Goal: Book appointment/travel/reservation

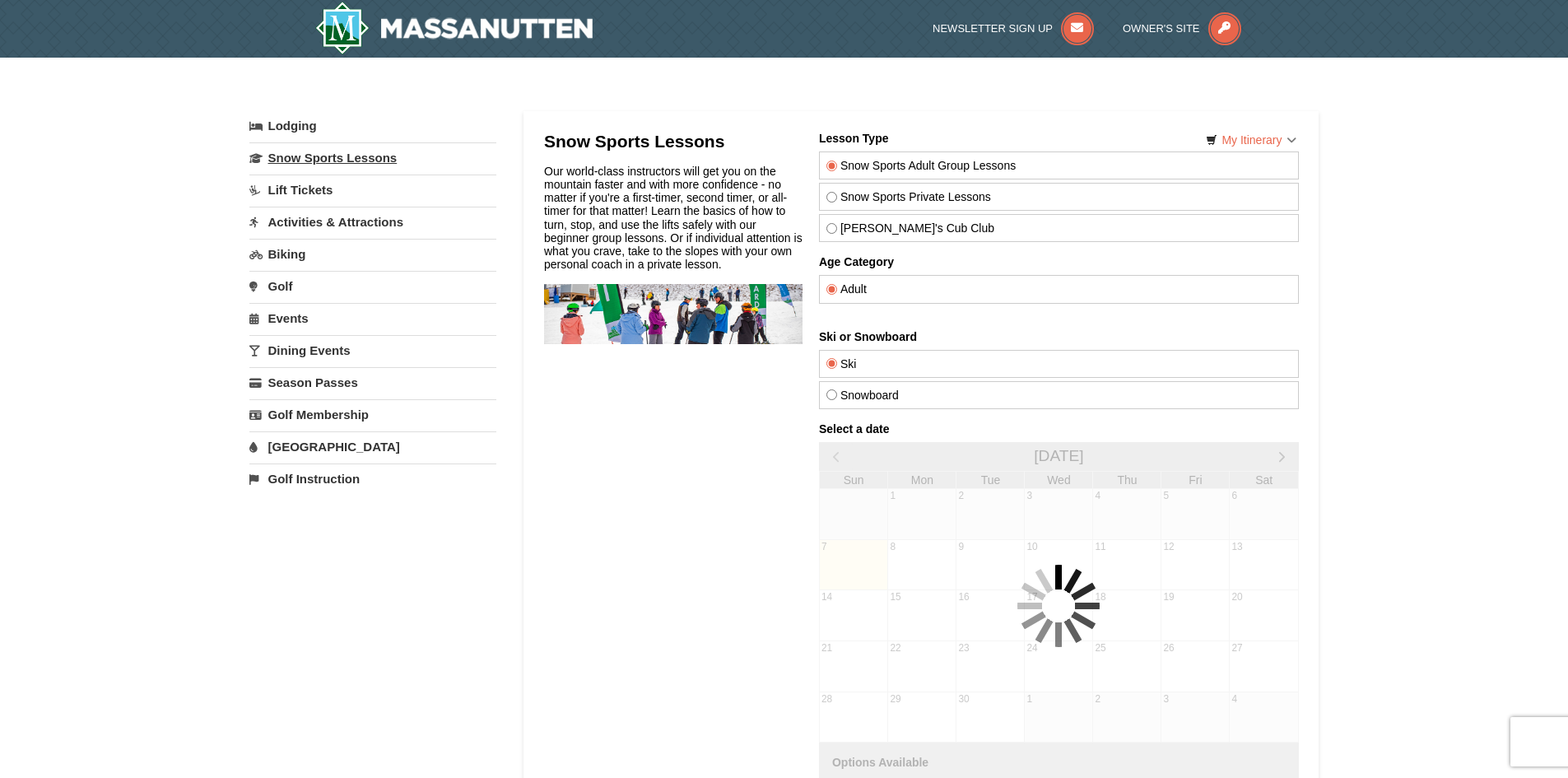
click at [367, 155] on link "Snow Sports Lessons" at bounding box center [372, 157] width 247 height 31
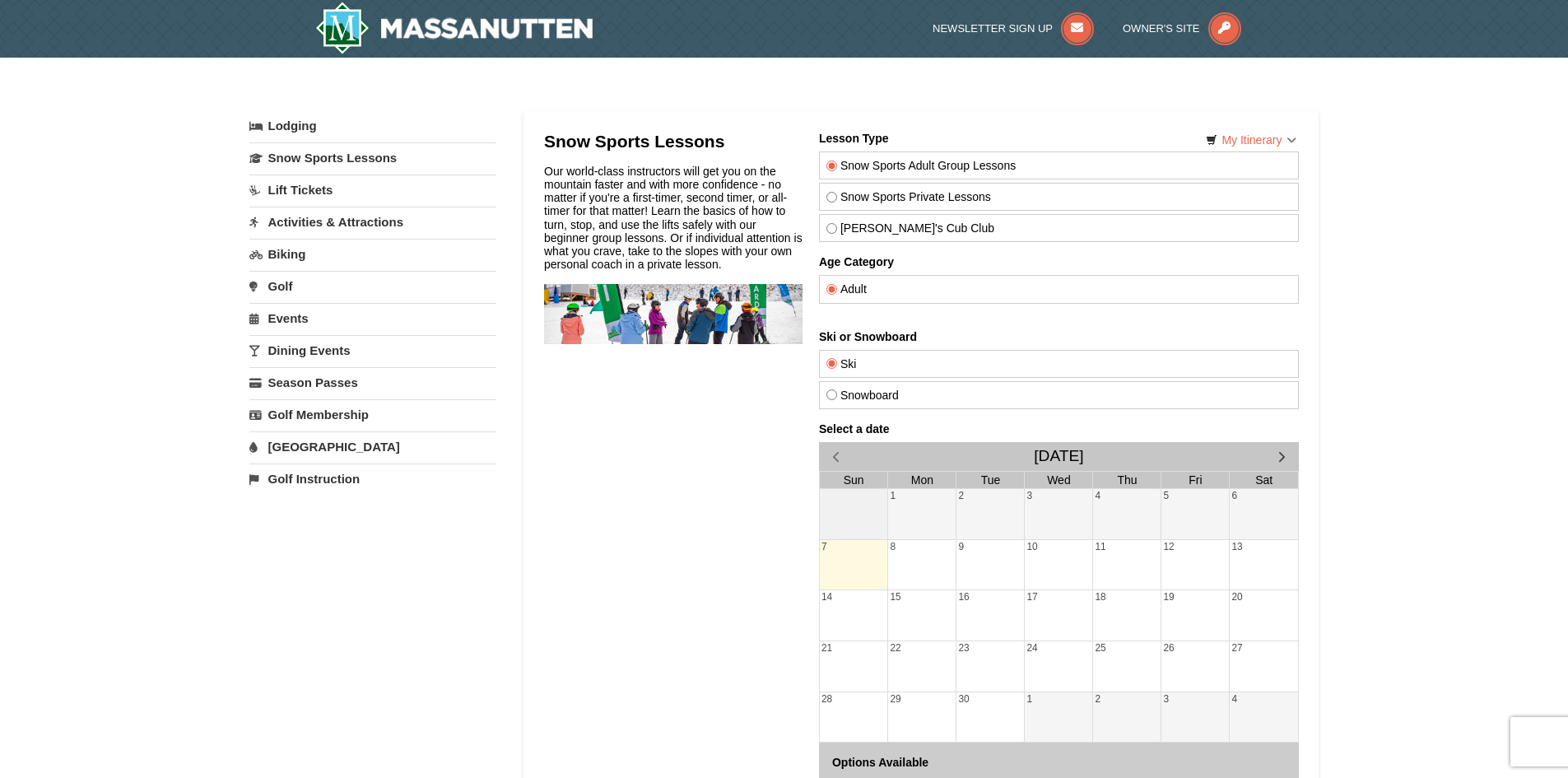
click at [878, 396] on label "Snowboard" at bounding box center [1058, 395] width 465 height 13
click at [836, 396] on input "Snowboard" at bounding box center [831, 394] width 11 height 11
radio input "true"
click at [1273, 455] on span "button" at bounding box center [1281, 456] width 17 height 17
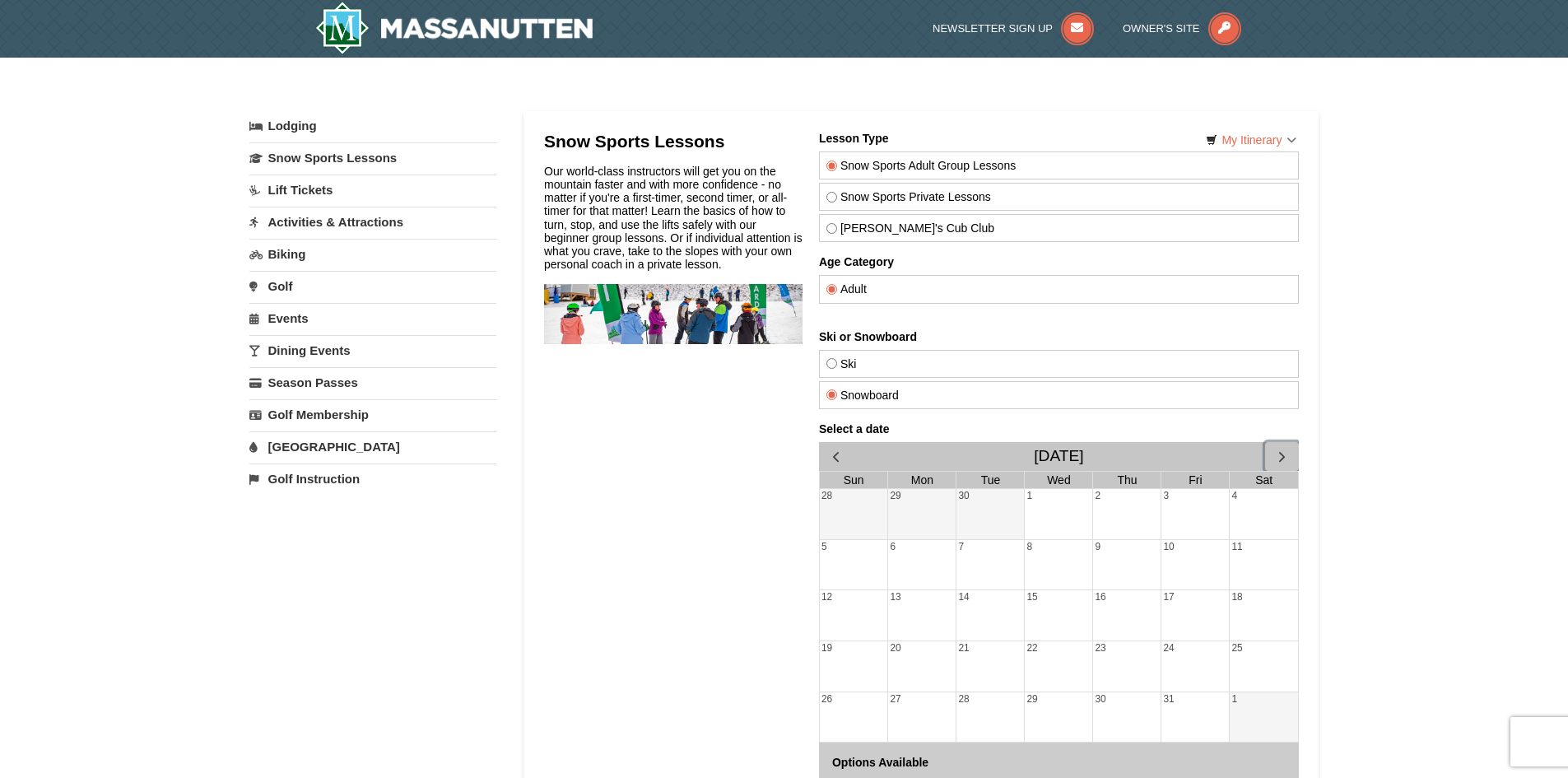
click at [1273, 455] on span "button" at bounding box center [1281, 456] width 17 height 17
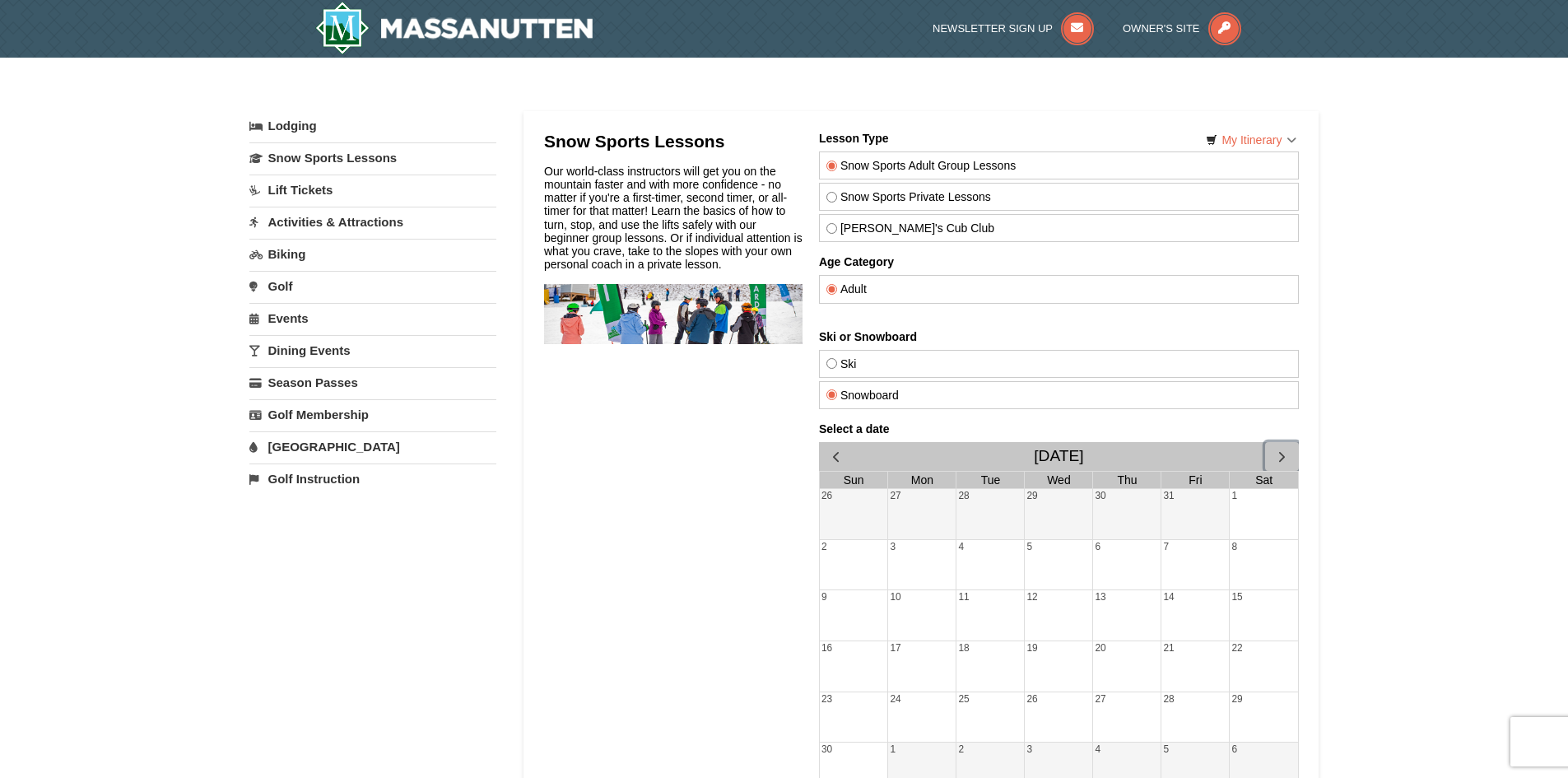
click at [1273, 455] on span "button" at bounding box center [1281, 456] width 17 height 17
click at [1273, 455] on div "Select a date November 2025 Sun Mon Tue Wed Thu Fri Sat 26 27 28 29 30 31 1 2 3…" at bounding box center [1058, 631] width 480 height 417
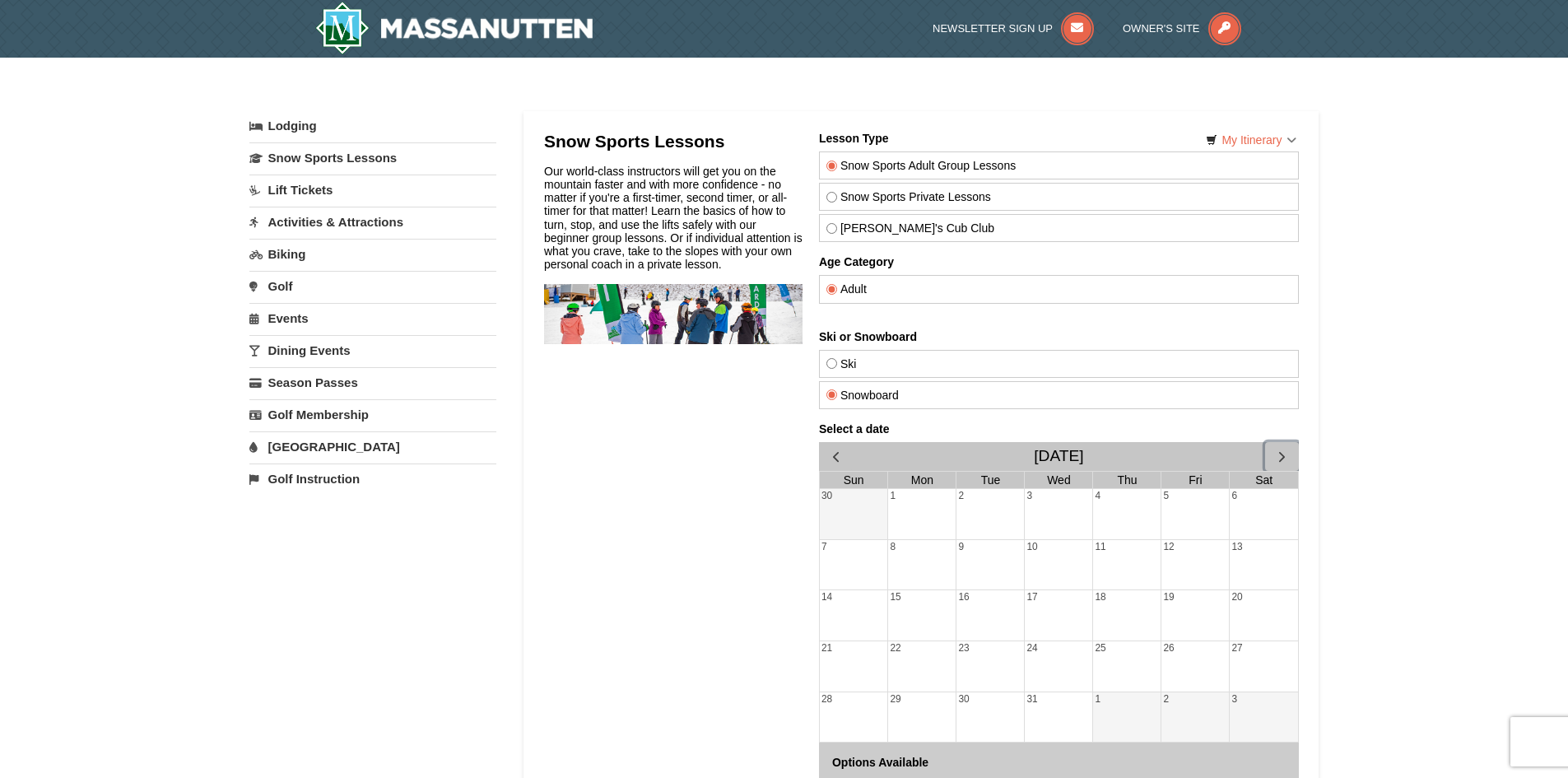
click at [1273, 455] on span "button" at bounding box center [1281, 456] width 17 height 17
click at [1245, 611] on div "17" at bounding box center [1263, 615] width 68 height 50
click at [1135, 520] on div "1" at bounding box center [1126, 514] width 67 height 50
click at [1239, 528] on div "3" at bounding box center [1263, 514] width 68 height 50
click at [1254, 621] on div "17" at bounding box center [1263, 615] width 68 height 50
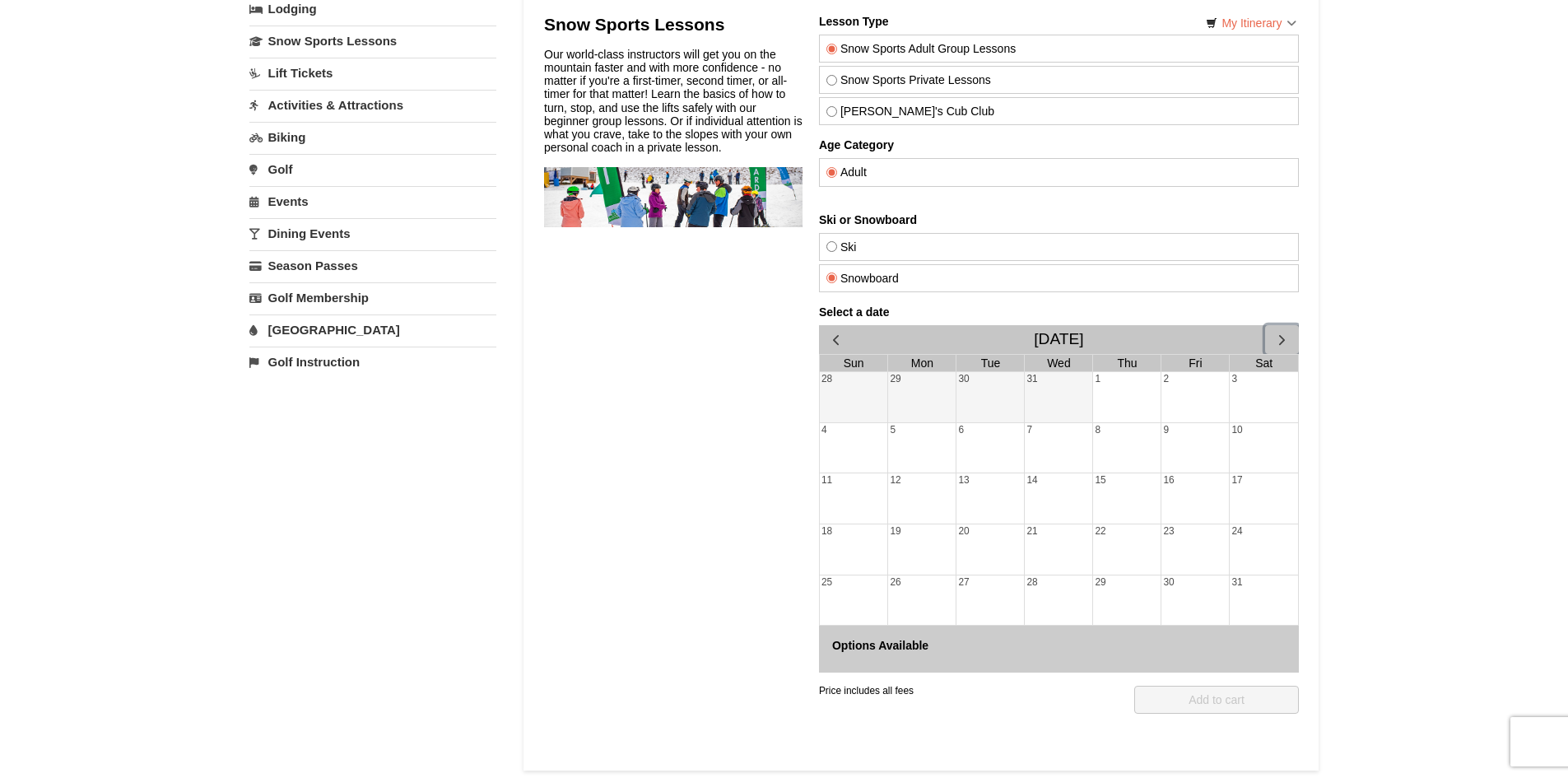
scroll to position [82, 0]
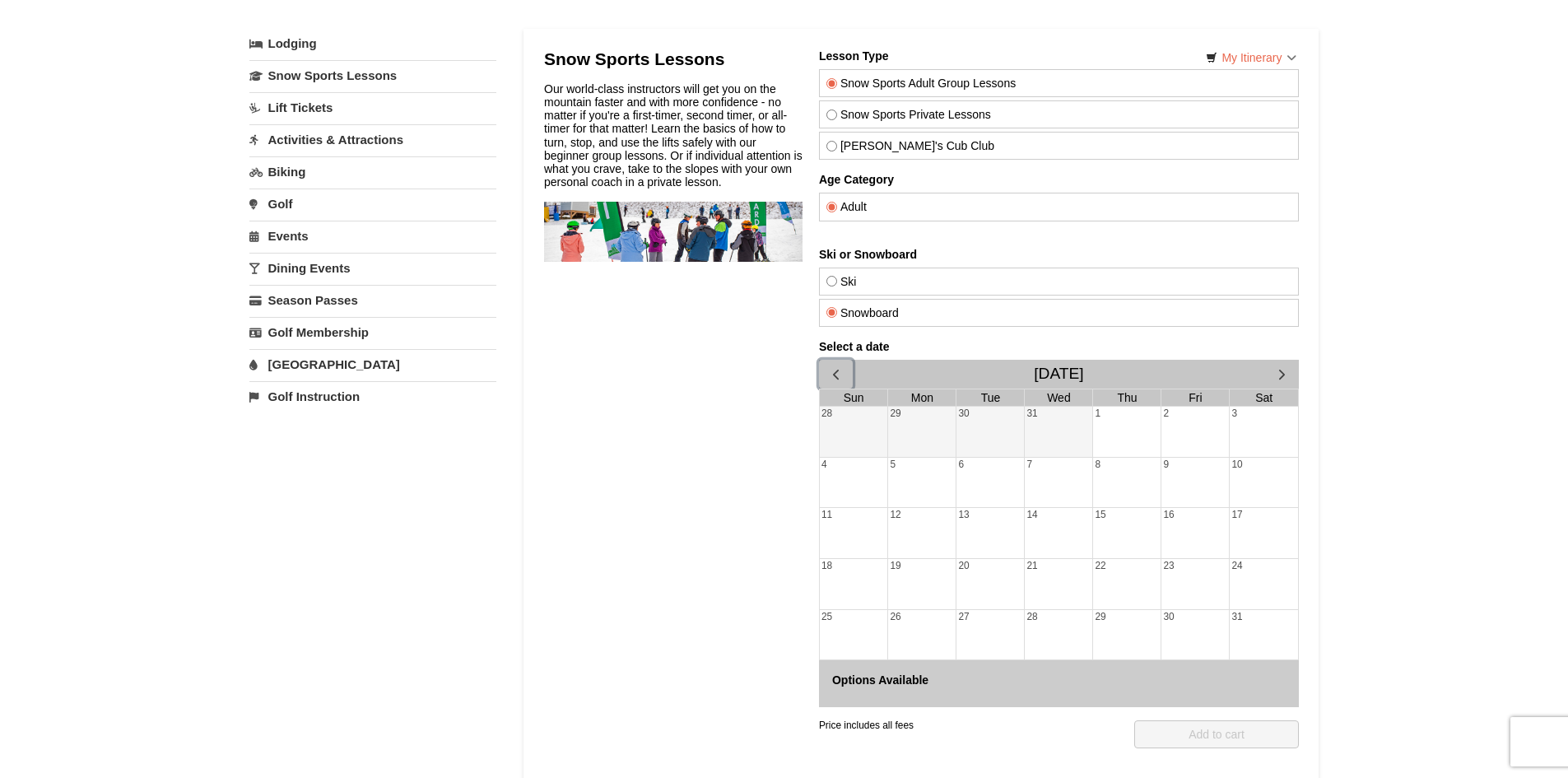
click at [836, 367] on span "button" at bounding box center [835, 374] width 17 height 17
click at [836, 370] on span "button" at bounding box center [835, 374] width 17 height 17
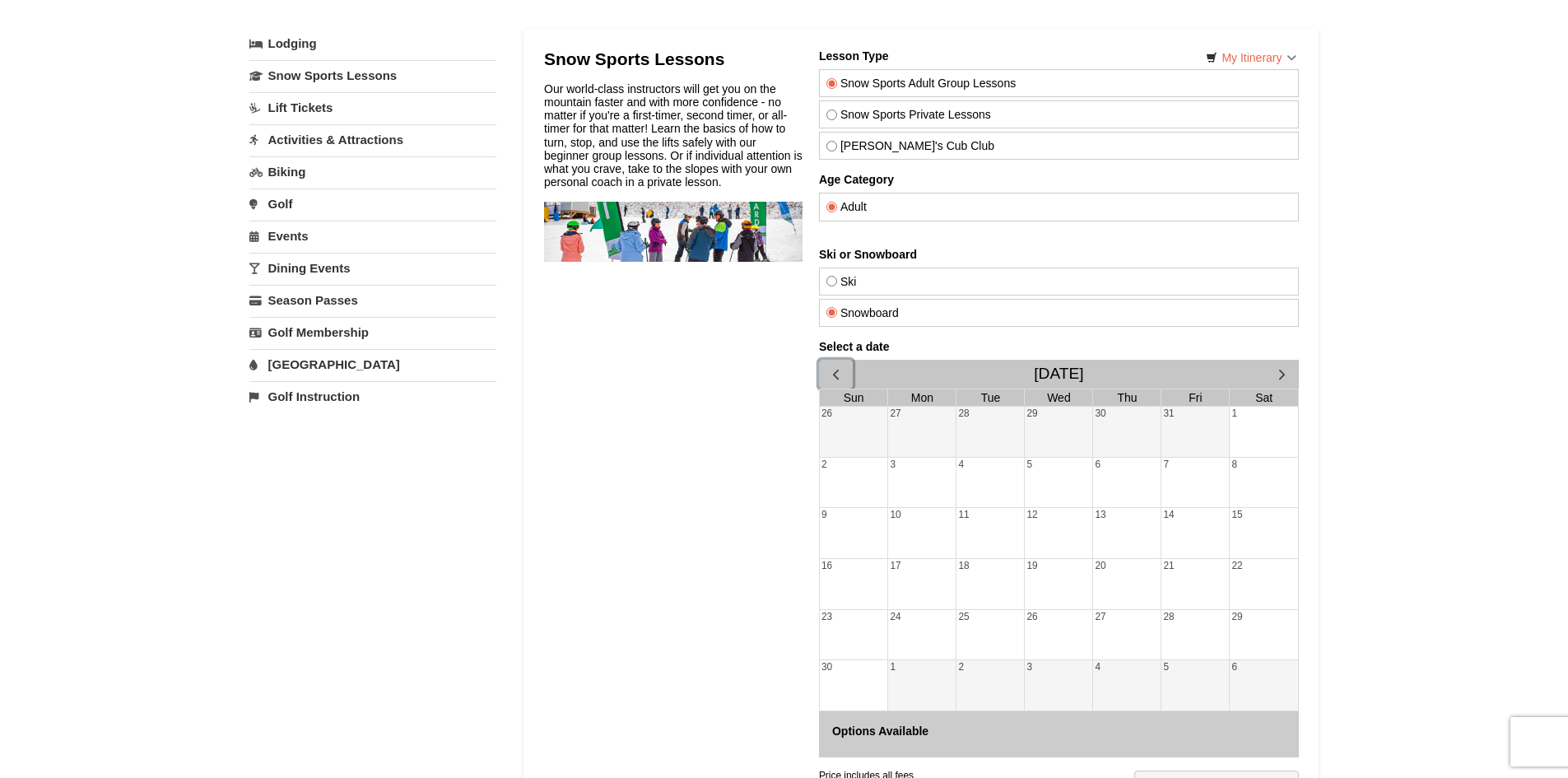
click at [1204, 453] on div "31" at bounding box center [1194, 431] width 67 height 50
click at [1202, 483] on div "7" at bounding box center [1194, 483] width 67 height 50
drag, startPoint x: 1257, startPoint y: 456, endPoint x: 1264, endPoint y: 493, distance: 37.7
click at [1259, 463] on tbody "26 27 28 29 30 31 1 2 3 4 5 6 7 8 9 10 11 12 13 14 15 16 17 18 19 20 21 22 23 2…" at bounding box center [1058, 558] width 478 height 303
drag, startPoint x: 1264, startPoint y: 493, endPoint x: 918, endPoint y: 407, distance: 356.5
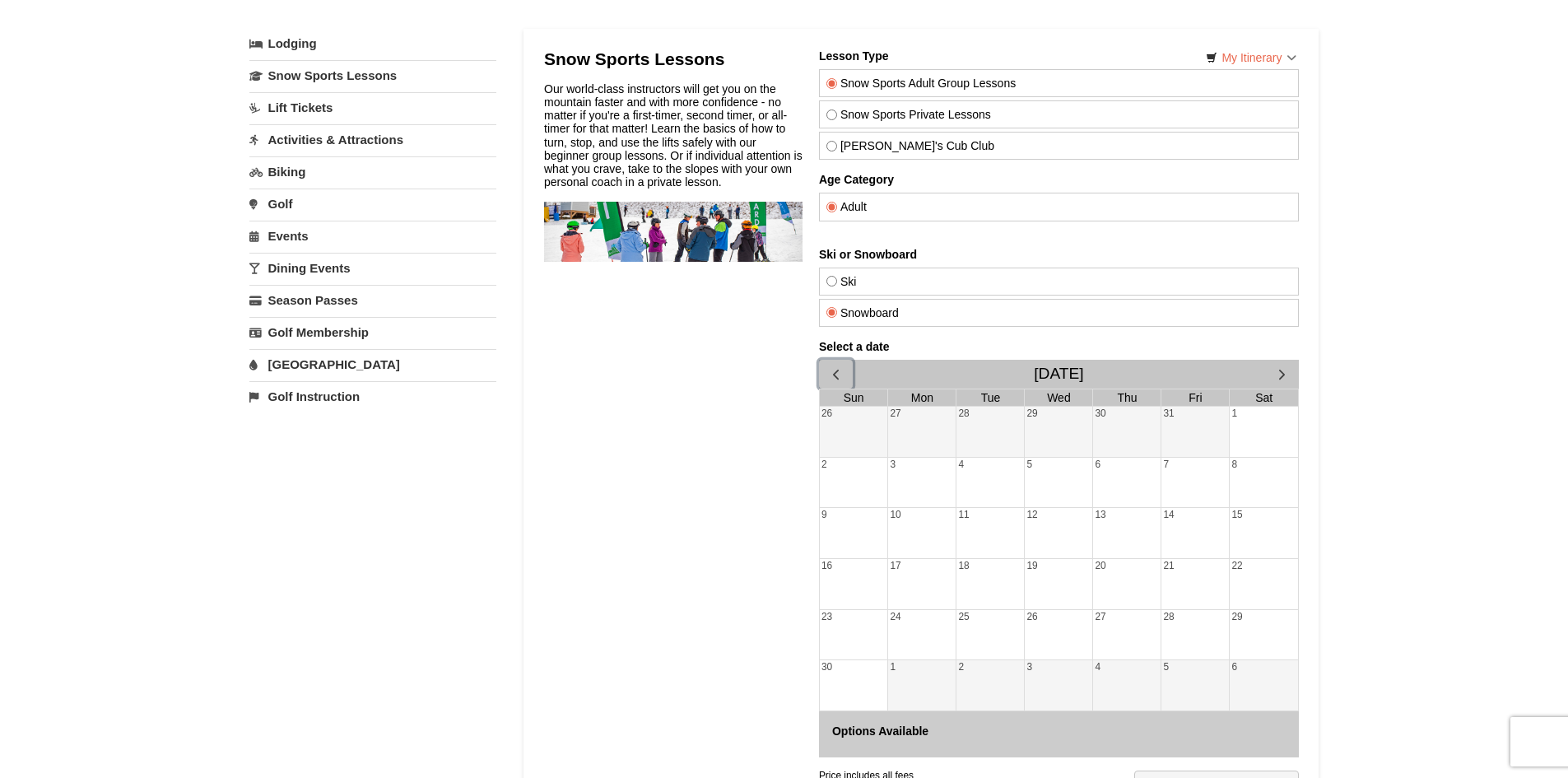
click at [1260, 489] on div "8" at bounding box center [1263, 483] width 68 height 50
click at [819, 364] on button "button" at bounding box center [835, 374] width 34 height 29
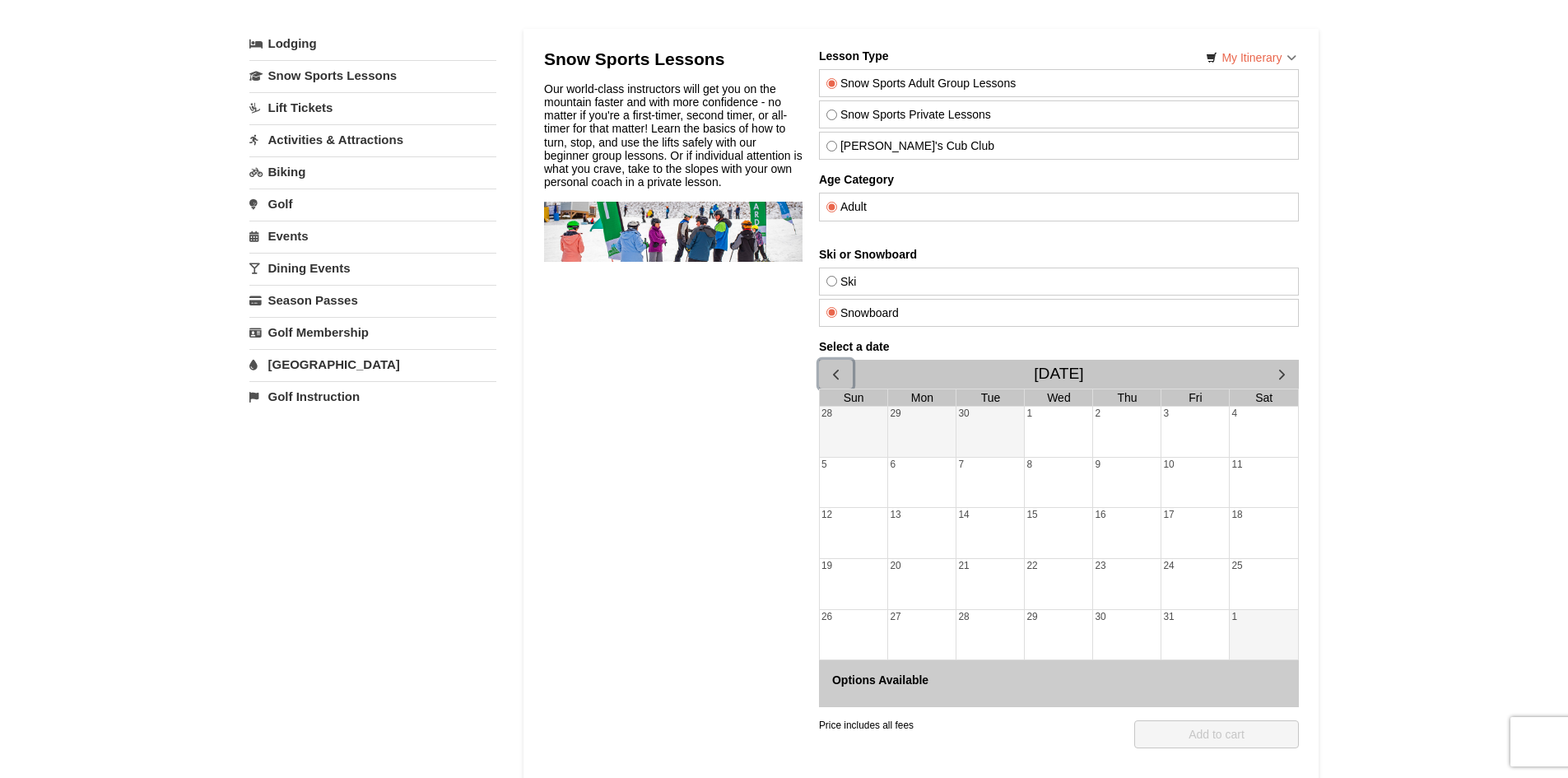
click at [1125, 521] on div "16" at bounding box center [1126, 533] width 67 height 50
drag, startPoint x: 1043, startPoint y: 518, endPoint x: 983, endPoint y: 490, distance: 66.2
click at [1031, 517] on div "15" at bounding box center [1058, 533] width 67 height 50
click at [849, 370] on button "button" at bounding box center [835, 374] width 34 height 29
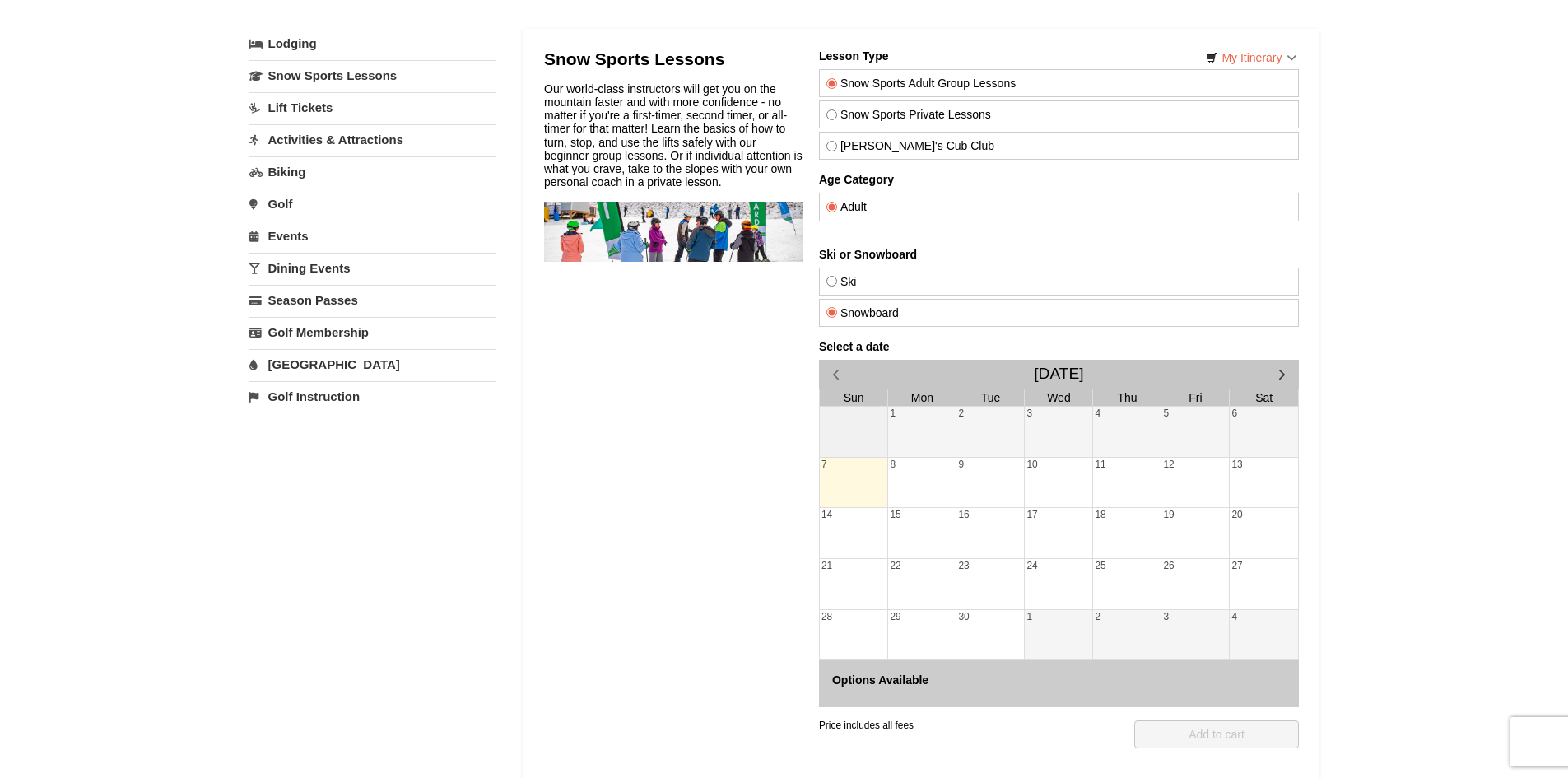
click at [844, 478] on div "7" at bounding box center [853, 483] width 68 height 50
click at [915, 486] on div "8" at bounding box center [920, 483] width 67 height 50
drag, startPoint x: 1076, startPoint y: 488, endPoint x: 1241, endPoint y: 505, distance: 165.9
click at [1087, 491] on div "10" at bounding box center [1058, 483] width 67 height 50
drag, startPoint x: 1241, startPoint y: 505, endPoint x: 1237, endPoint y: 554, distance: 49.2
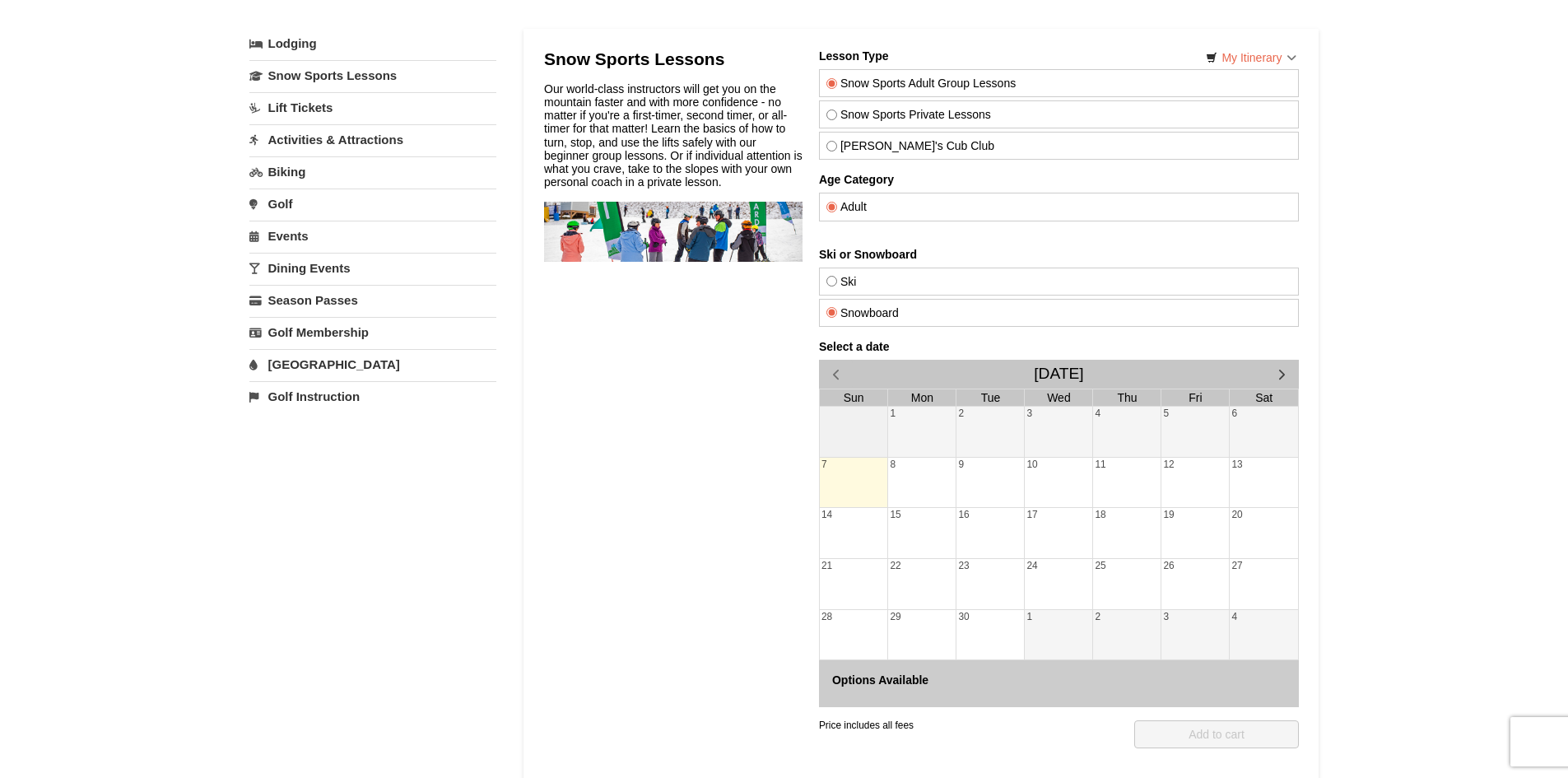
click at [1259, 517] on tbody "1 2 3 4 5 6 7 8 9 10 11 12 13 14 15 16 17 18 19 20 21 22 23 24 25 26 27 28 29 3…" at bounding box center [1058, 533] width 478 height 253
click at [1215, 559] on tbody "1 2 3 4 5 6 7 8 9 10 11 12 13 14 15 16 17 18 19 20 21 22 23 24 25 26 27 28 29 3…" at bounding box center [1058, 533] width 478 height 253
click at [1279, 378] on span "button" at bounding box center [1281, 374] width 17 height 17
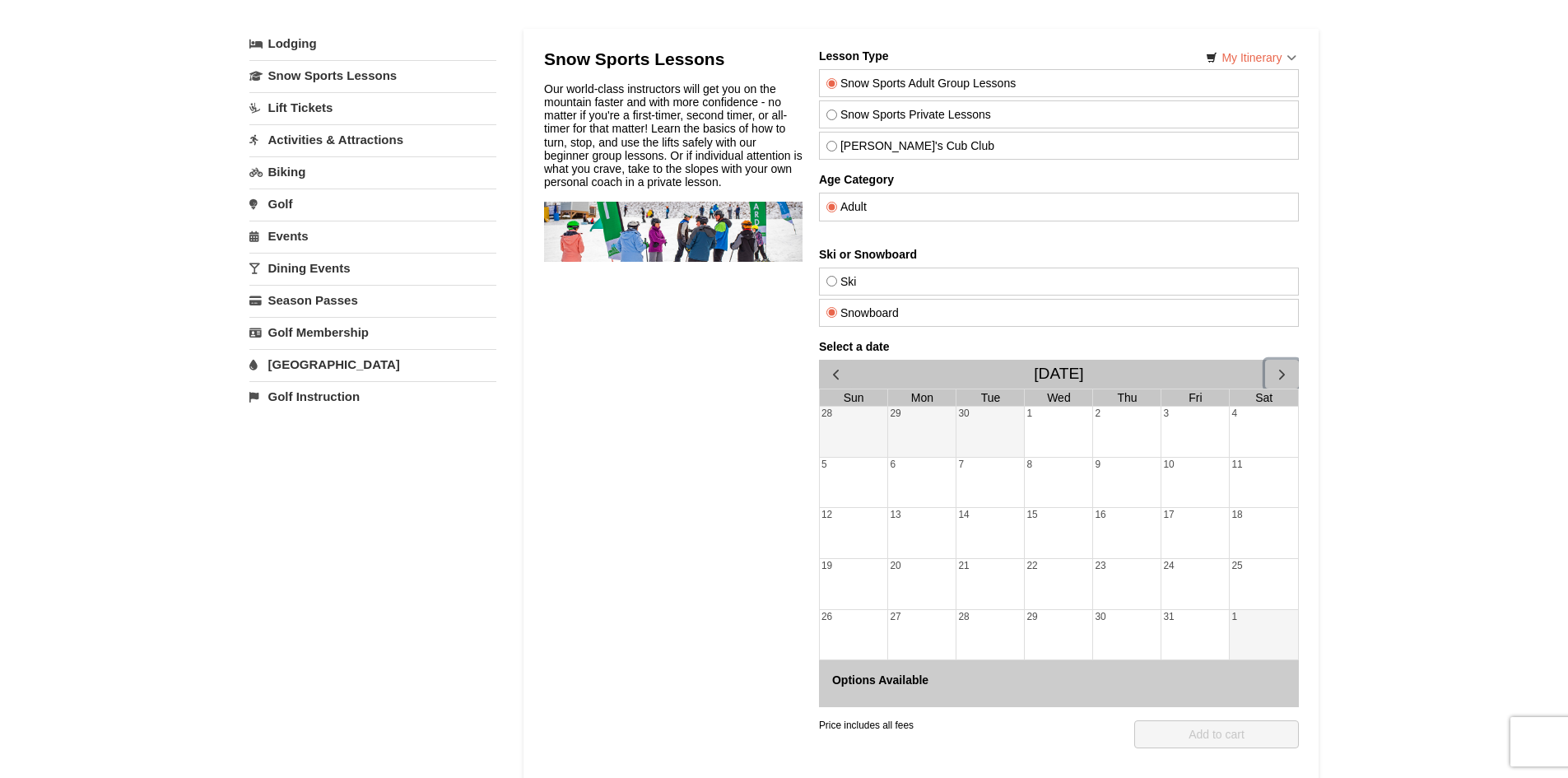
click at [1279, 376] on span "button" at bounding box center [1281, 374] width 17 height 17
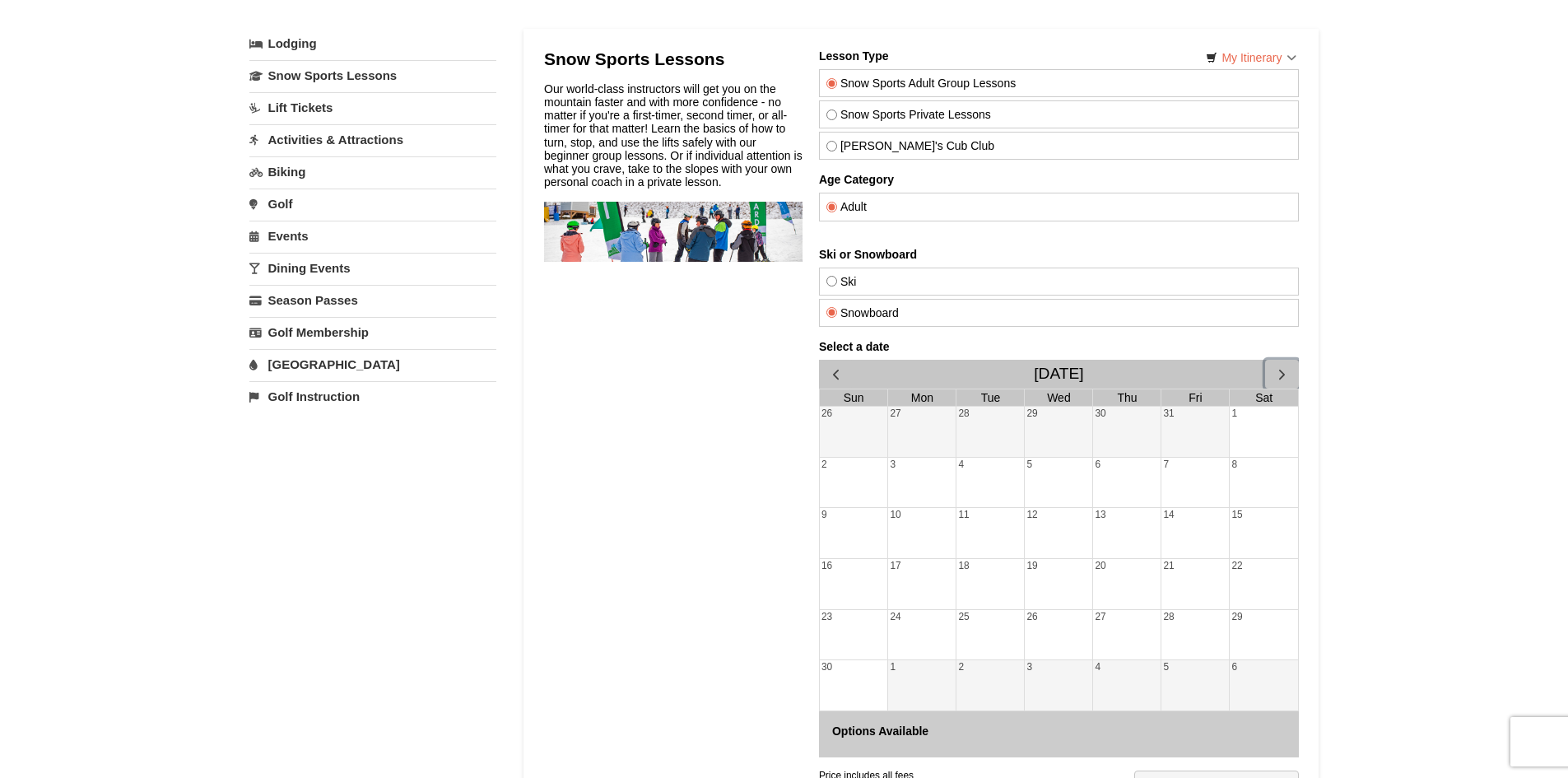
click at [1279, 376] on span "button" at bounding box center [1281, 374] width 17 height 17
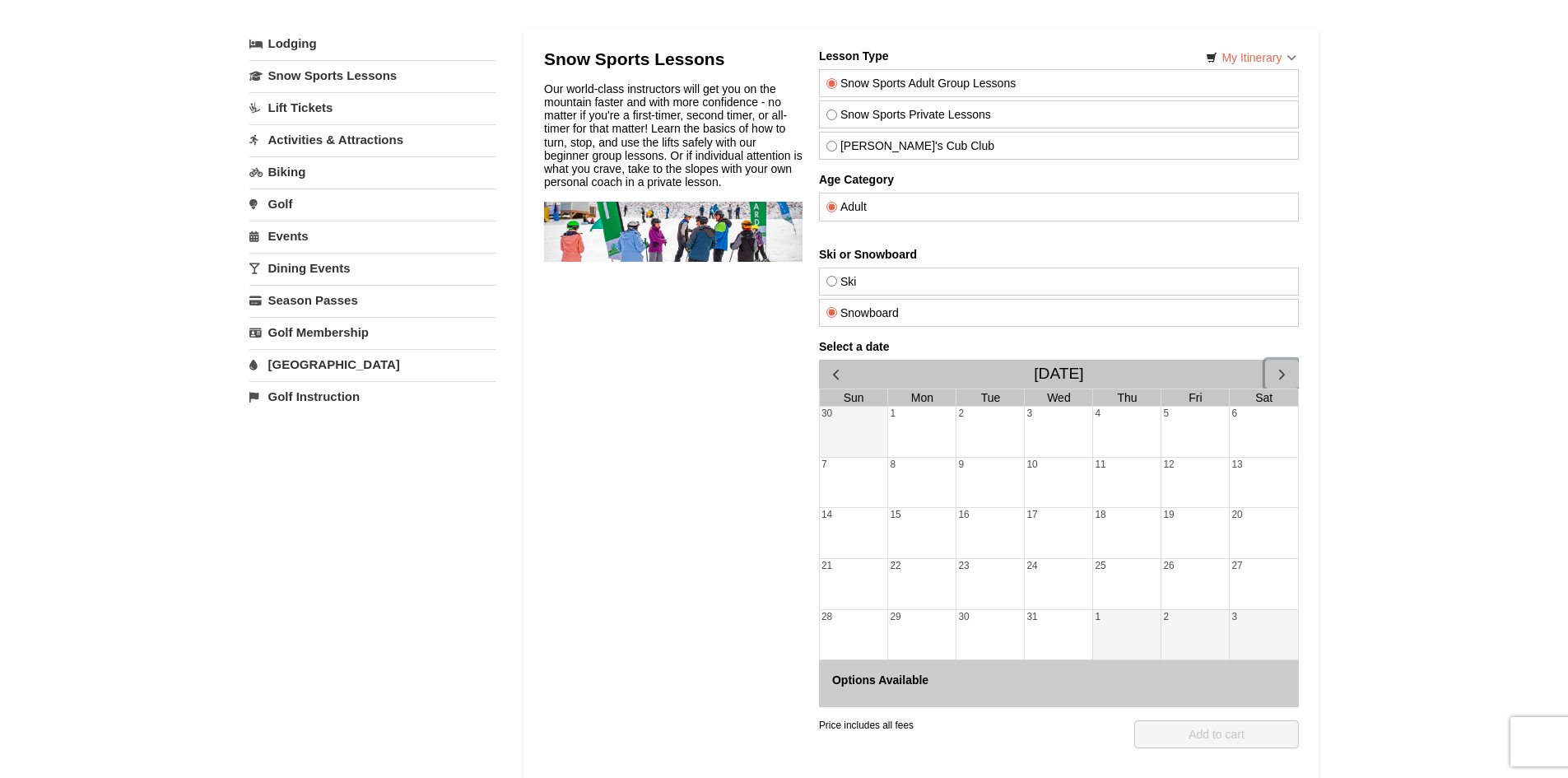
click at [1269, 471] on div "13" at bounding box center [1263, 483] width 68 height 50
click at [1284, 380] on span "button" at bounding box center [1281, 374] width 17 height 17
click at [1254, 519] on div "17" at bounding box center [1263, 533] width 68 height 50
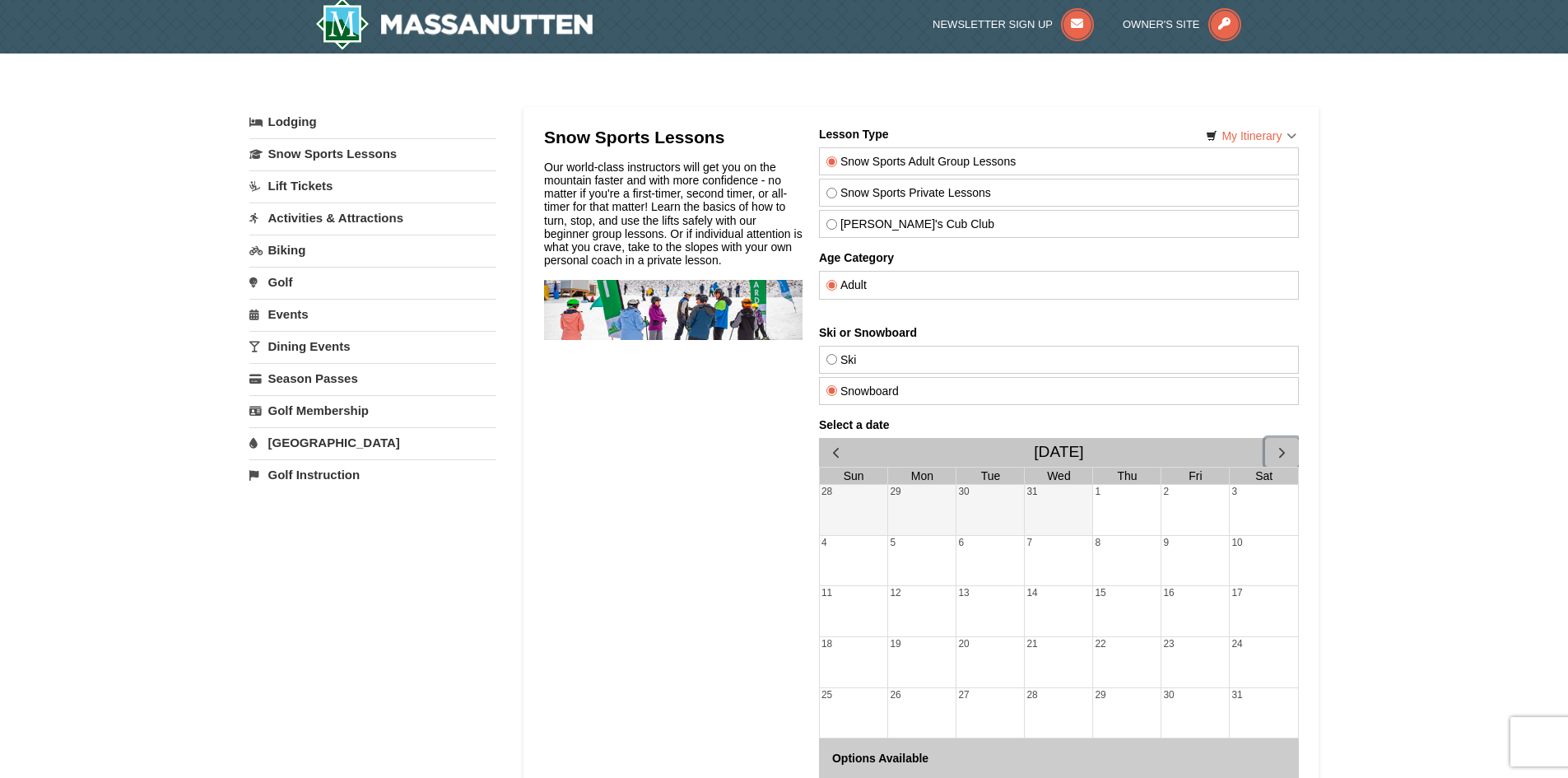
scroll to position [0, 0]
